Goal: Check status: Check status

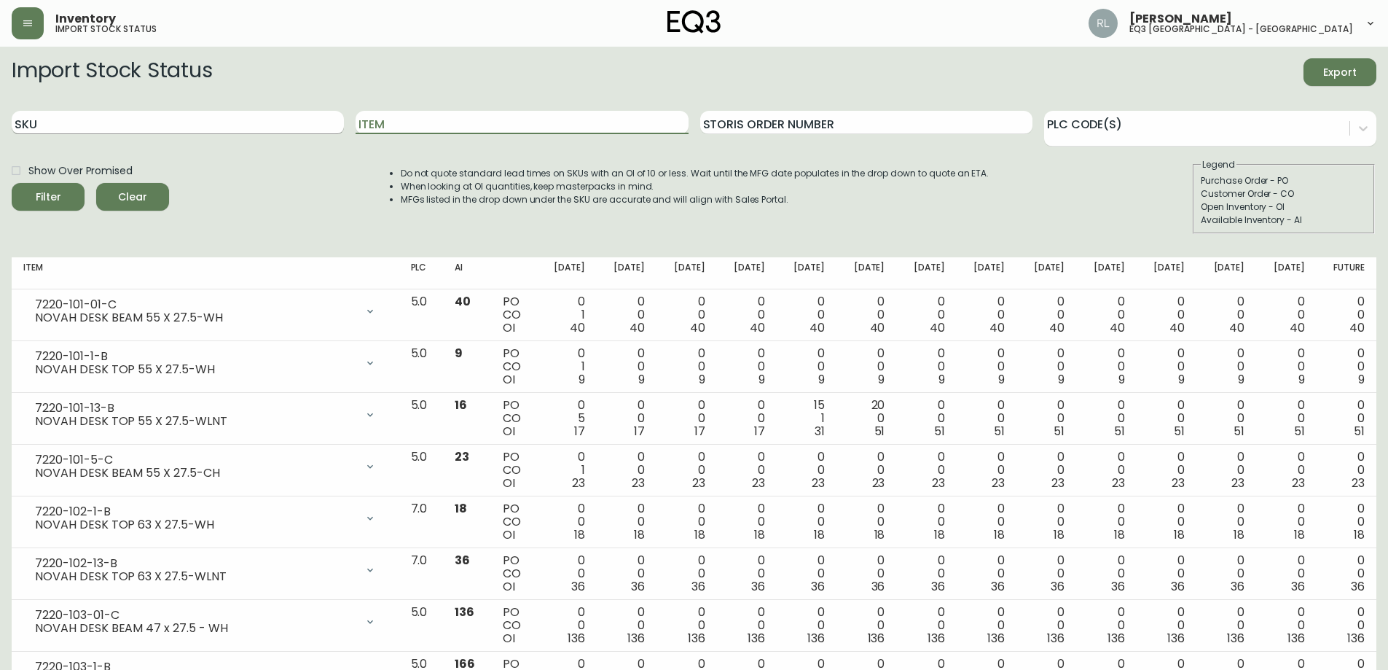
click at [267, 123] on input "SKU" at bounding box center [178, 122] width 332 height 23
paste input "[PHONE_NUMBER]"
click at [12, 183] on button "Filter" at bounding box center [48, 197] width 73 height 28
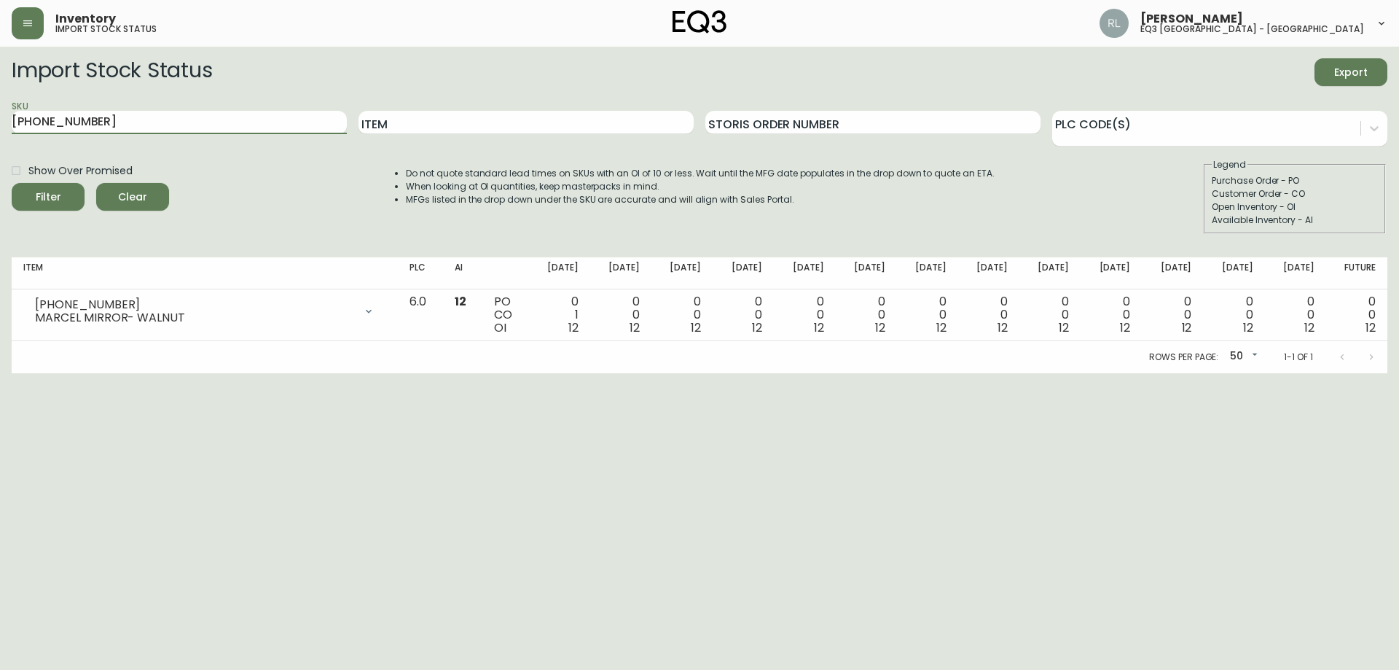
drag, startPoint x: 176, startPoint y: 124, endPoint x: 0, endPoint y: 120, distance: 176.4
click at [0, 119] on main "Import Stock Status Export SKU [PHONE_NUMBER] Item Storis Order Number PLC Code…" at bounding box center [699, 210] width 1399 height 326
paste input "[PHONE_NUMBER]"
click at [12, 183] on button "Filter" at bounding box center [48, 197] width 73 height 28
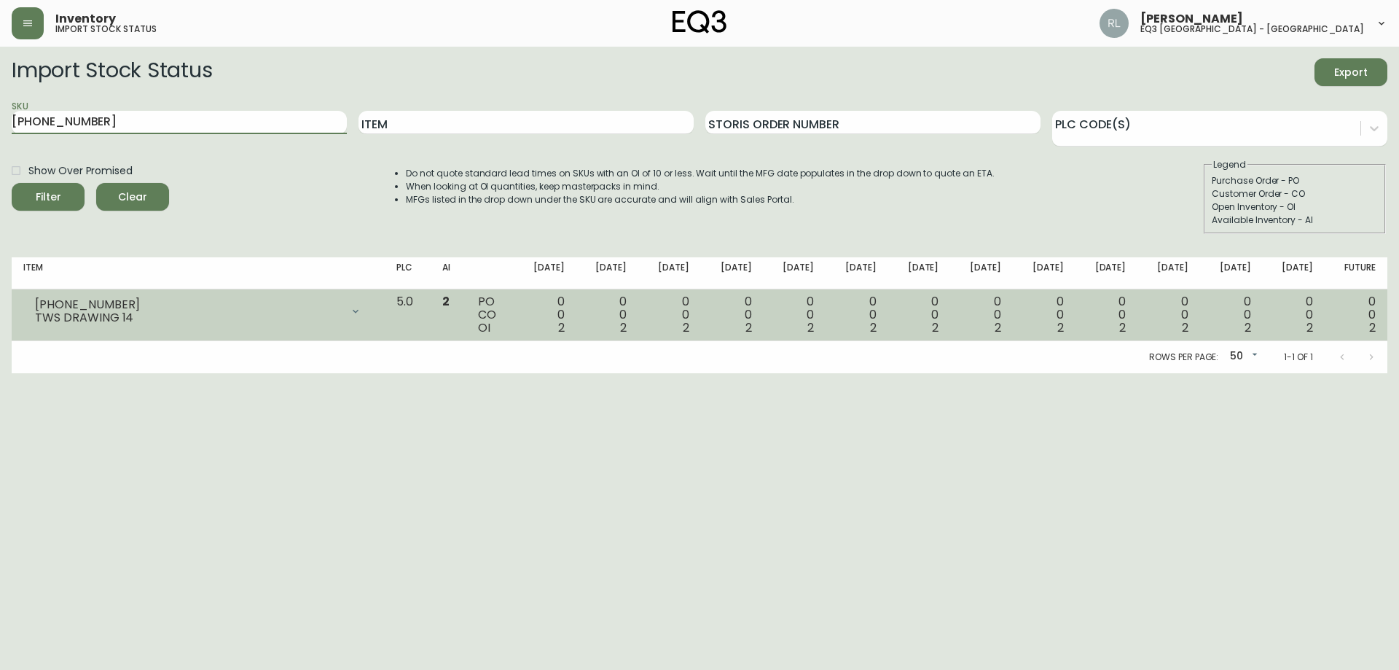
click at [358, 311] on icon at bounding box center [356, 311] width 6 height 4
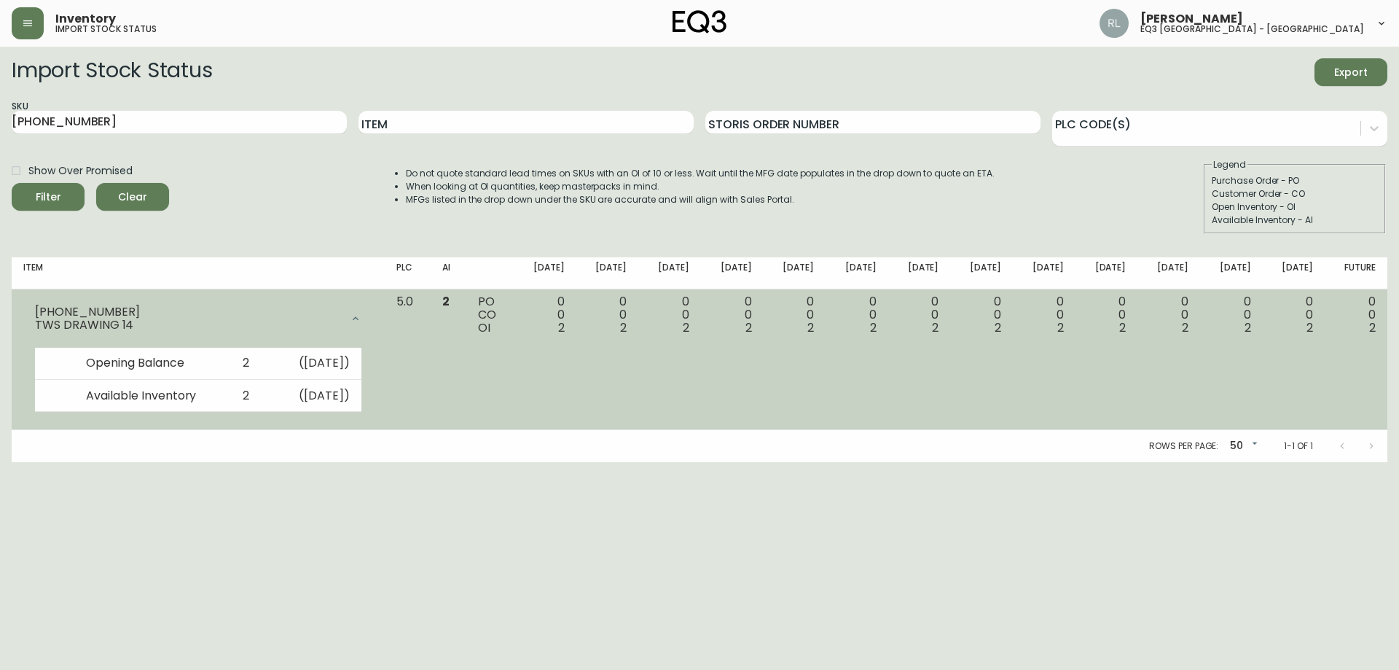
click at [370, 311] on div at bounding box center [355, 318] width 29 height 29
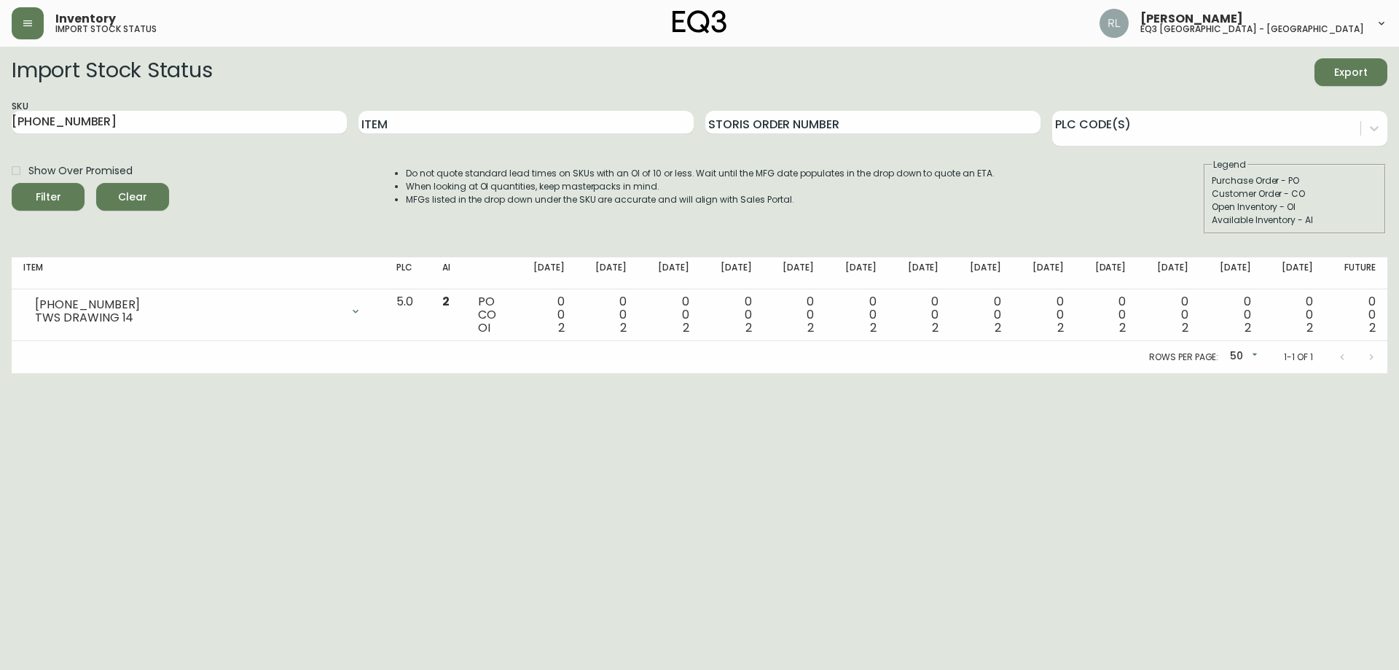
drag, startPoint x: 159, startPoint y: 127, endPoint x: 21, endPoint y: 85, distance: 143.8
click at [0, 88] on main "Import Stock Status Export SKU [PHONE_NUMBER] Item Storis Order Number PLC Code…" at bounding box center [699, 210] width 1399 height 326
paste input "3"
type input "[PHONE_NUMBER]"
click at [12, 183] on button "Filter" at bounding box center [48, 197] width 73 height 28
